Goal: Navigation & Orientation: Find specific page/section

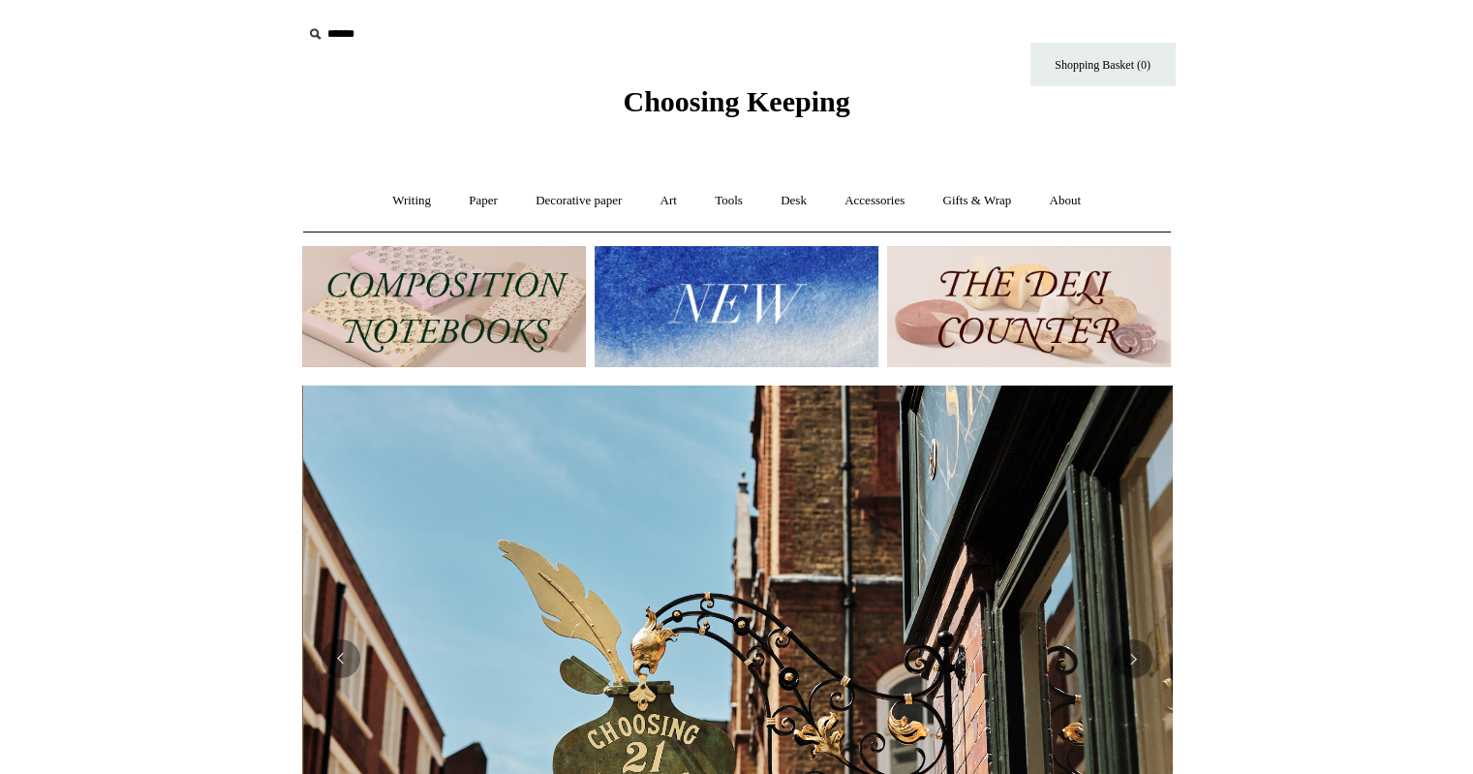
scroll to position [0, 869]
click at [345, 673] on button "Previous" at bounding box center [340, 658] width 39 height 39
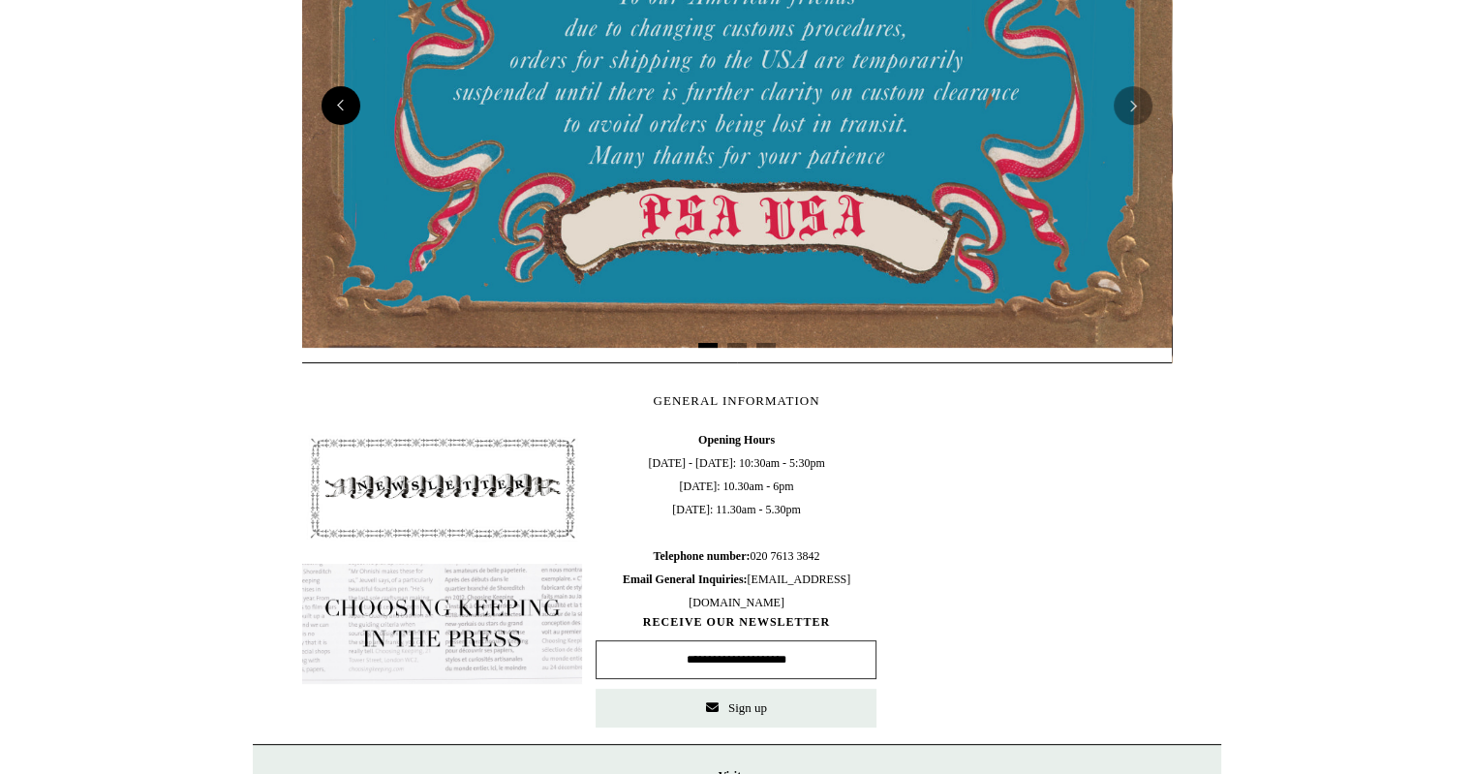
scroll to position [0, 0]
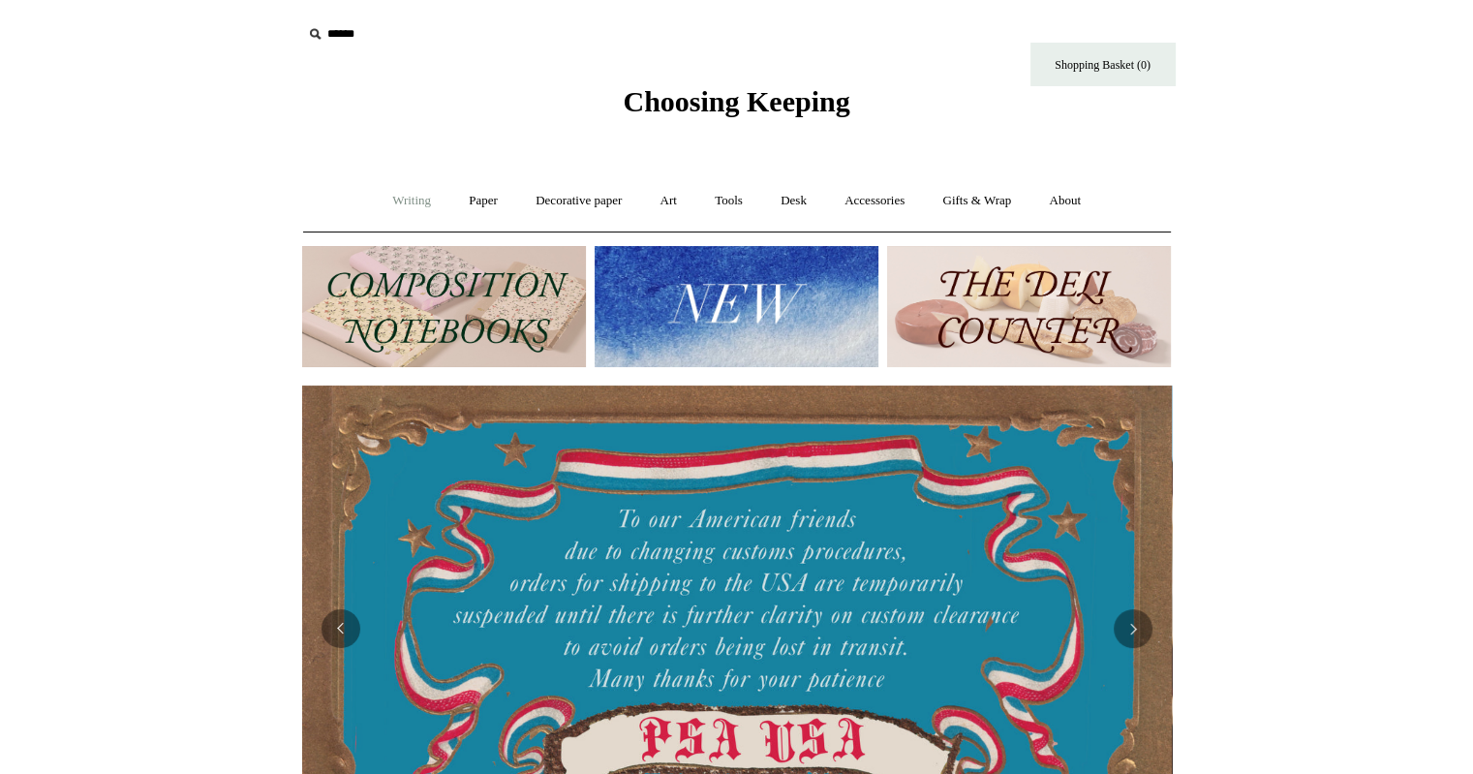
click at [416, 202] on link "Writing +" at bounding box center [412, 200] width 74 height 51
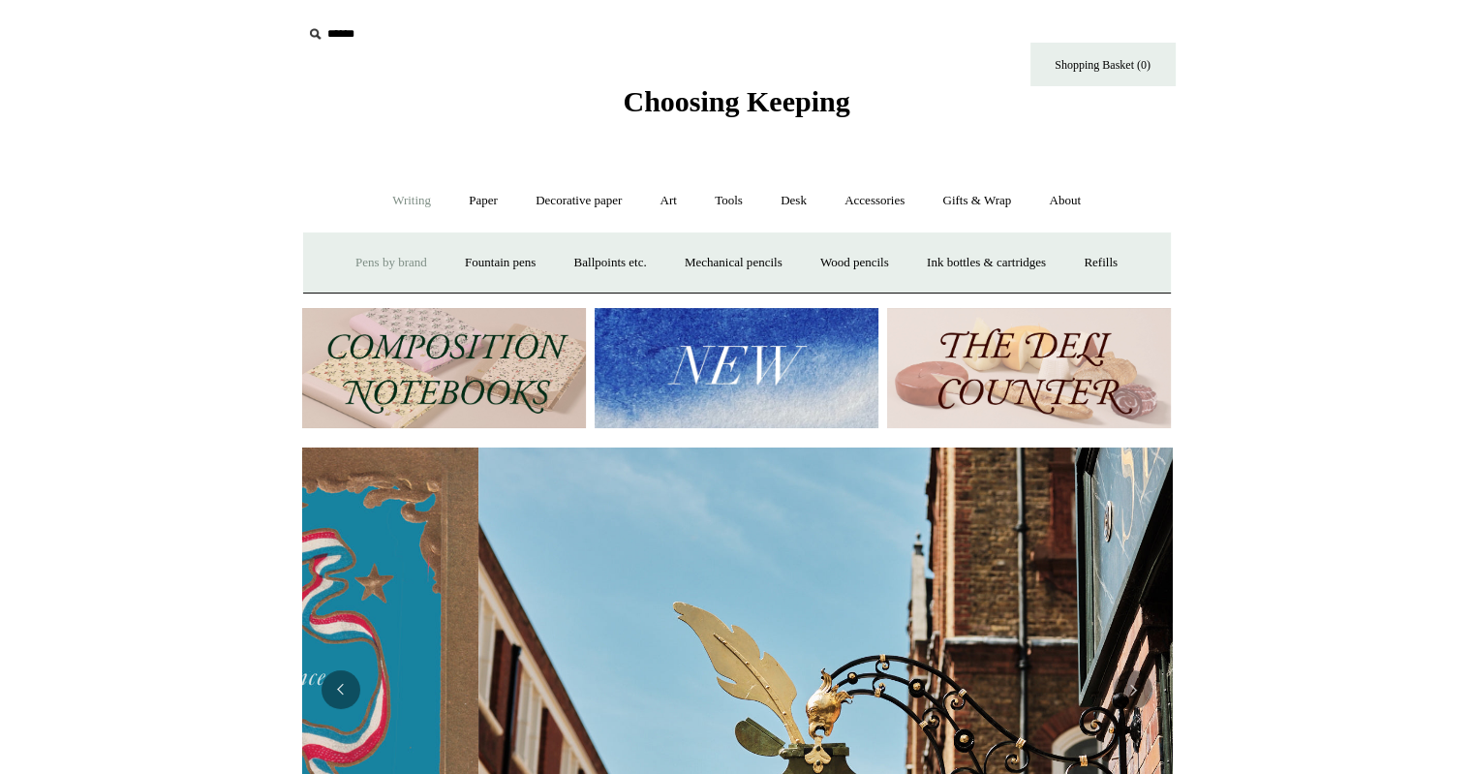
scroll to position [0, 869]
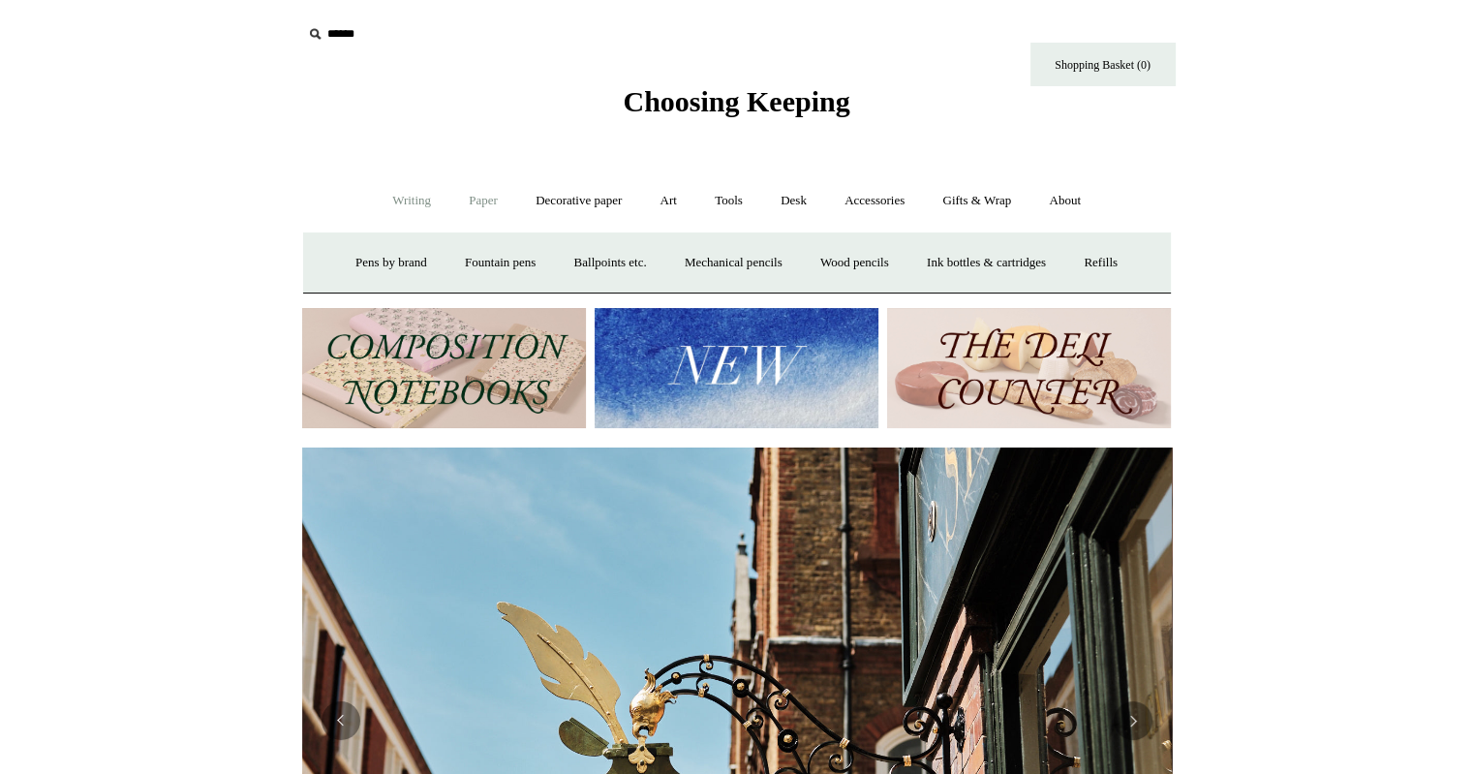
click at [461, 200] on link "Paper +" at bounding box center [483, 200] width 64 height 51
click at [453, 267] on link "Notebooks +" at bounding box center [465, 262] width 89 height 51
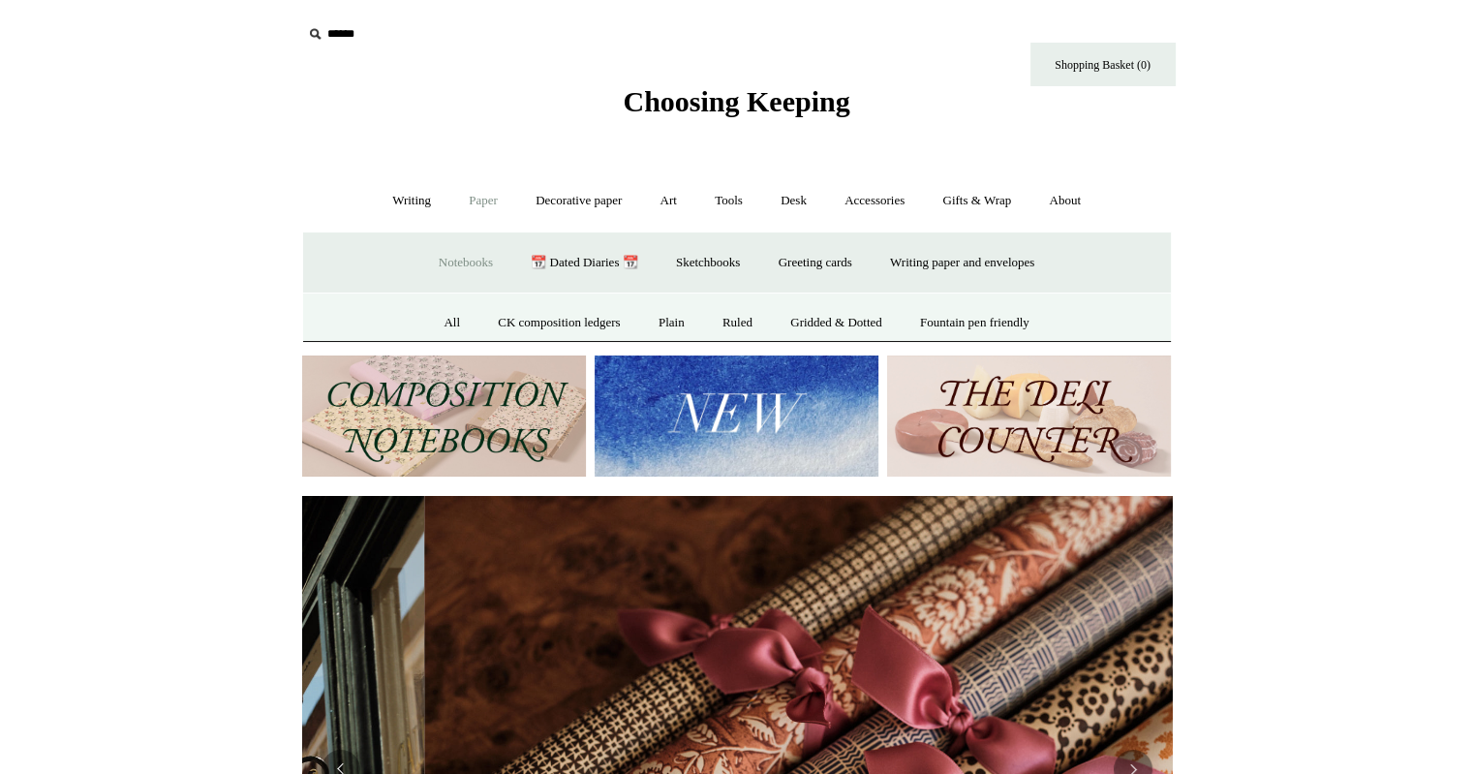
scroll to position [0, 1739]
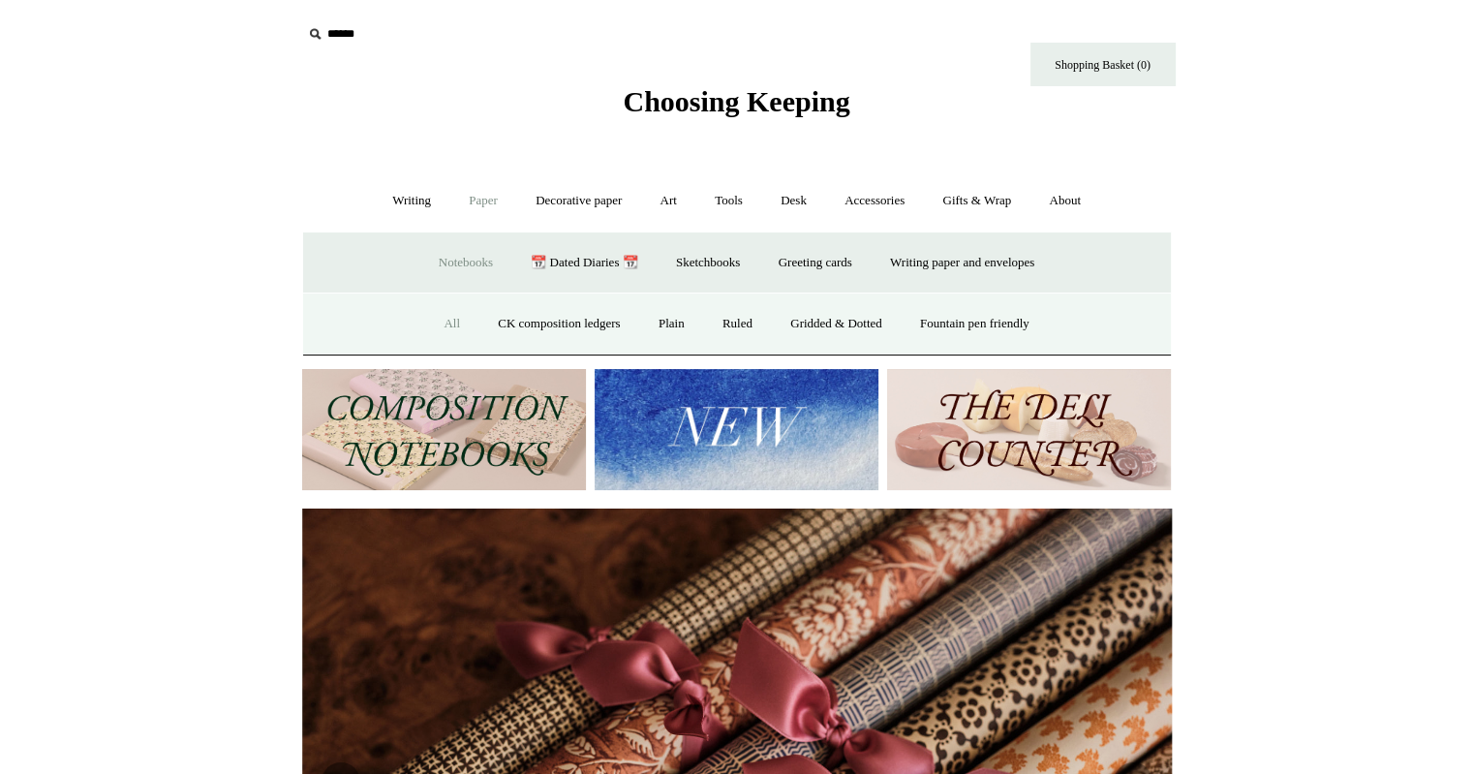
click at [441, 324] on link "All" at bounding box center [451, 323] width 51 height 51
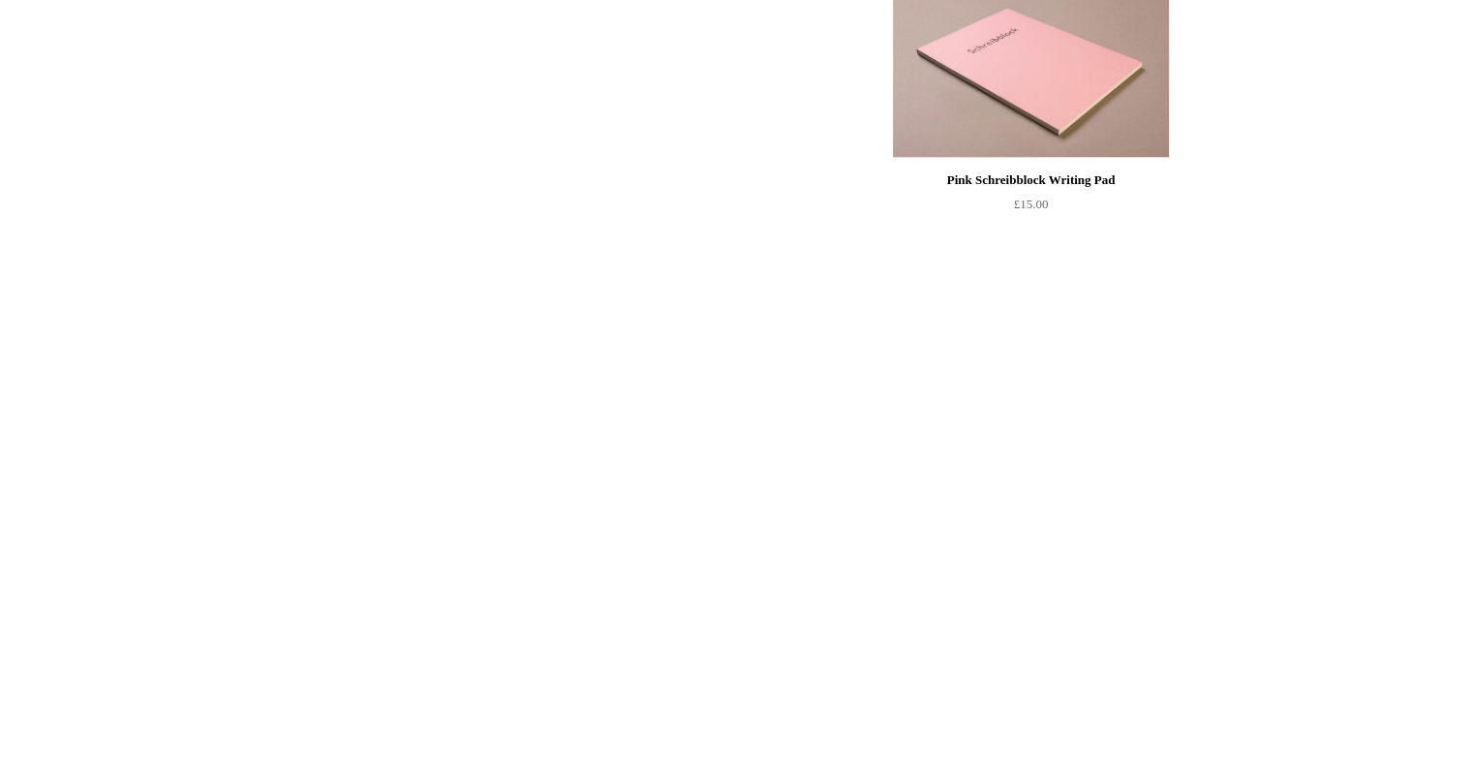
scroll to position [1068, 0]
